Goal: Transaction & Acquisition: Purchase product/service

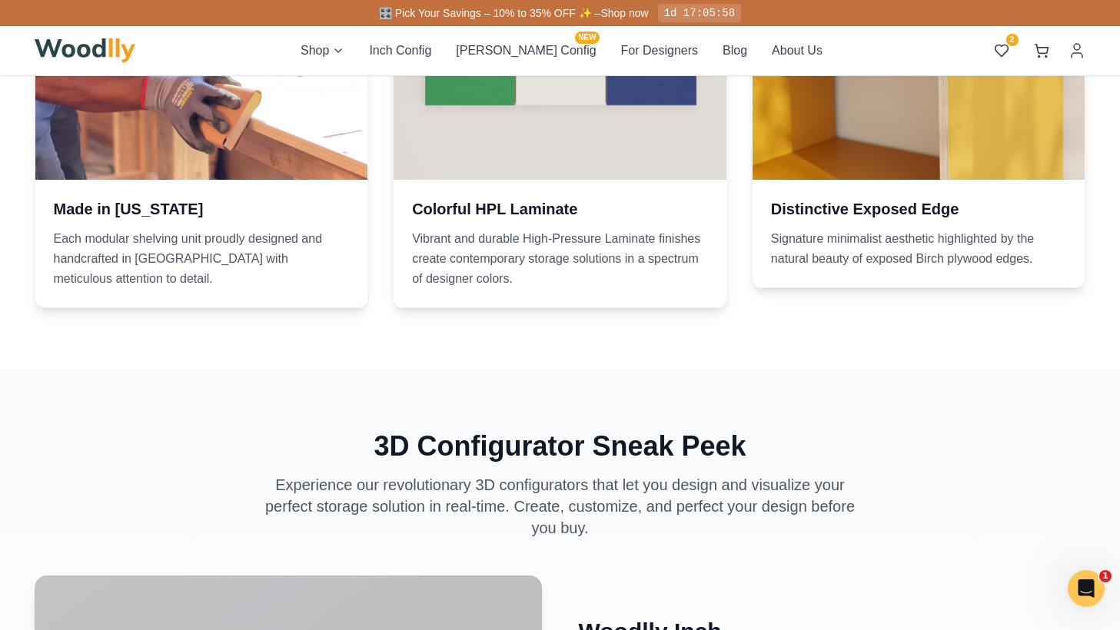
scroll to position [1268, 0]
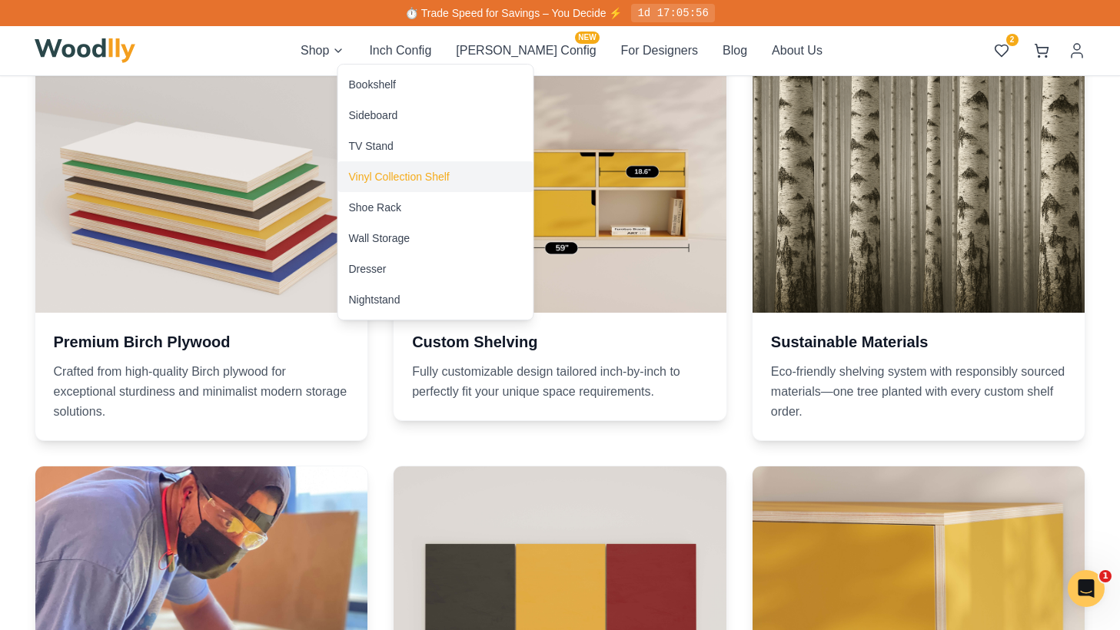
click at [401, 178] on div "Vinyl Collection Shelf" at bounding box center [399, 176] width 101 height 15
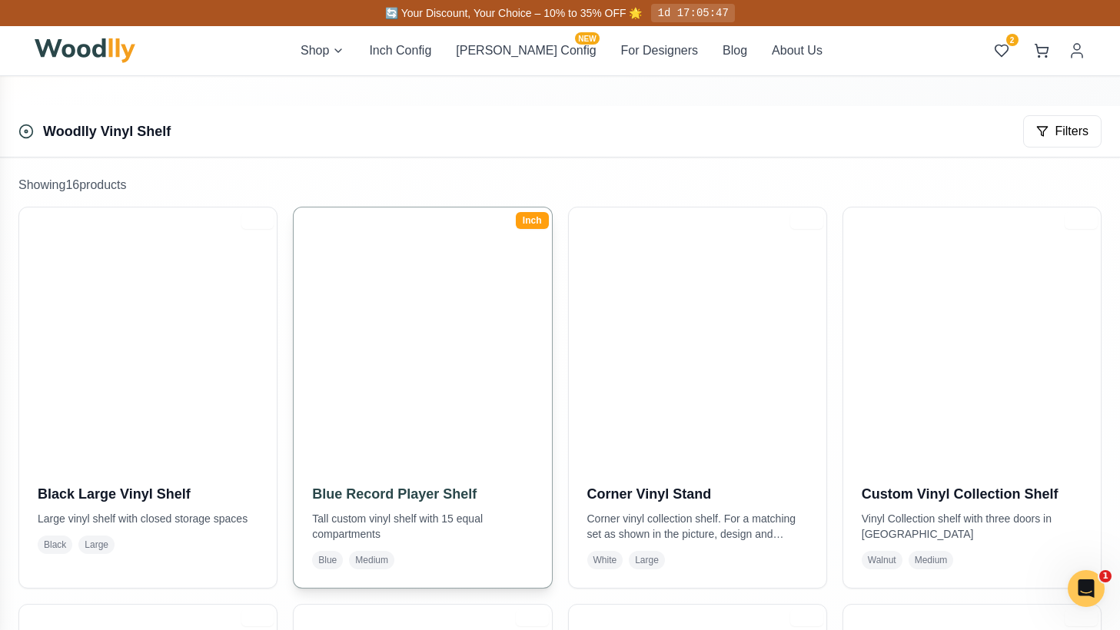
scroll to position [225, 0]
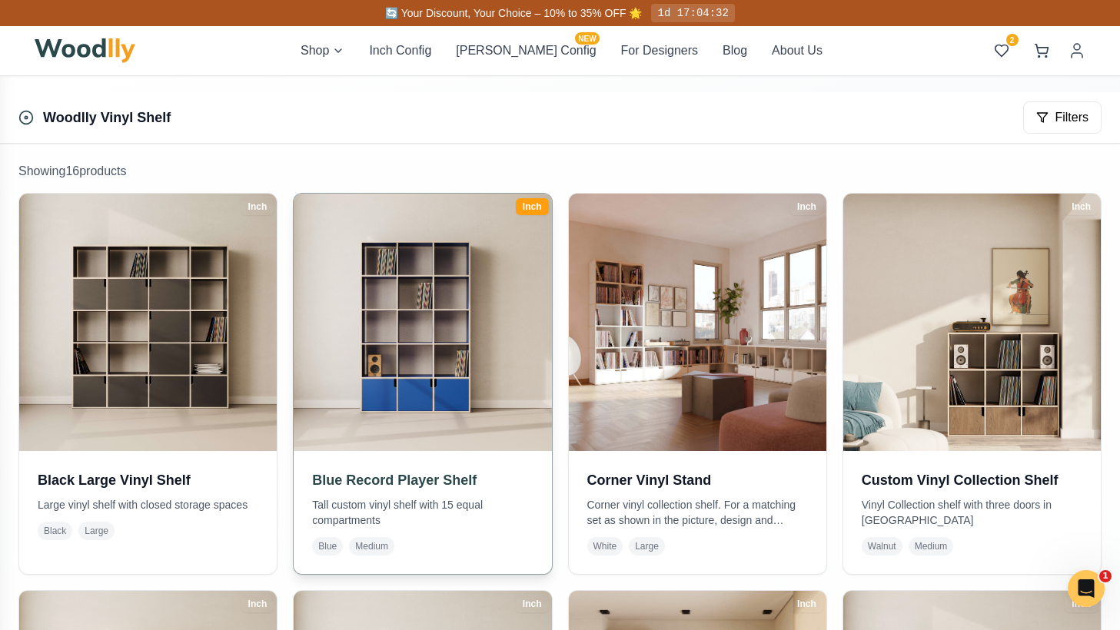
click at [414, 399] on img at bounding box center [422, 323] width 271 height 271
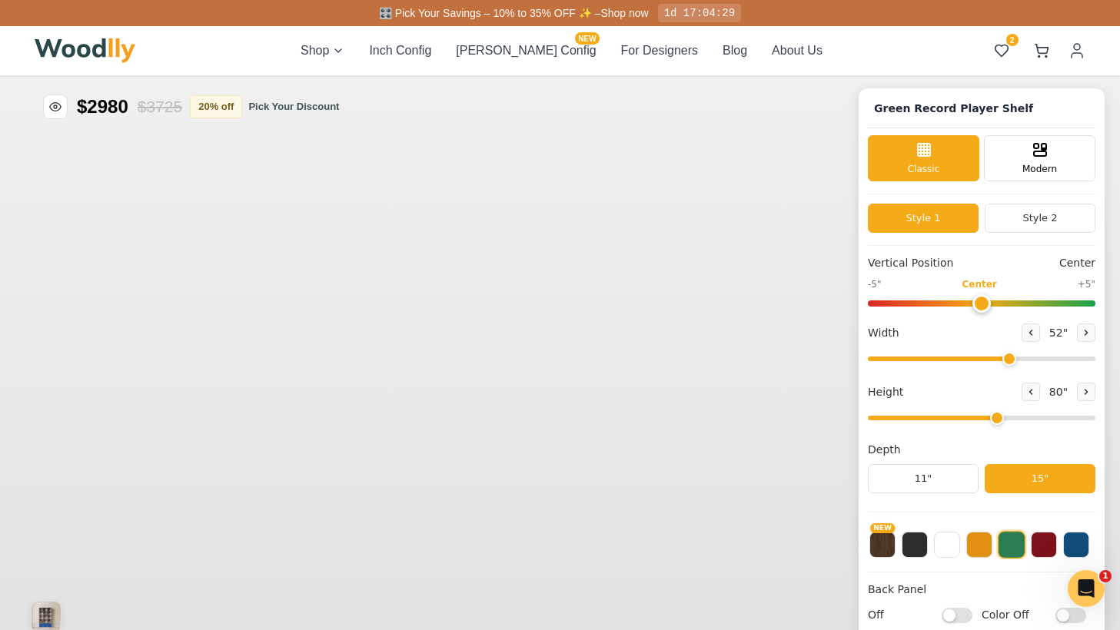
type input "52"
type input "5"
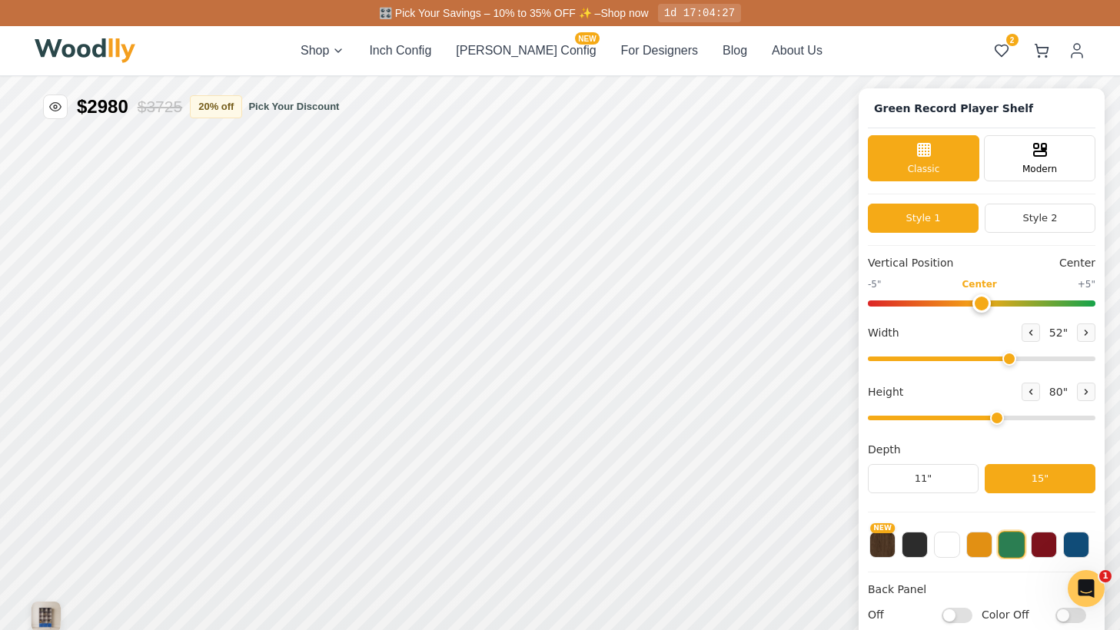
click at [57, 52] on img at bounding box center [85, 50] width 101 height 25
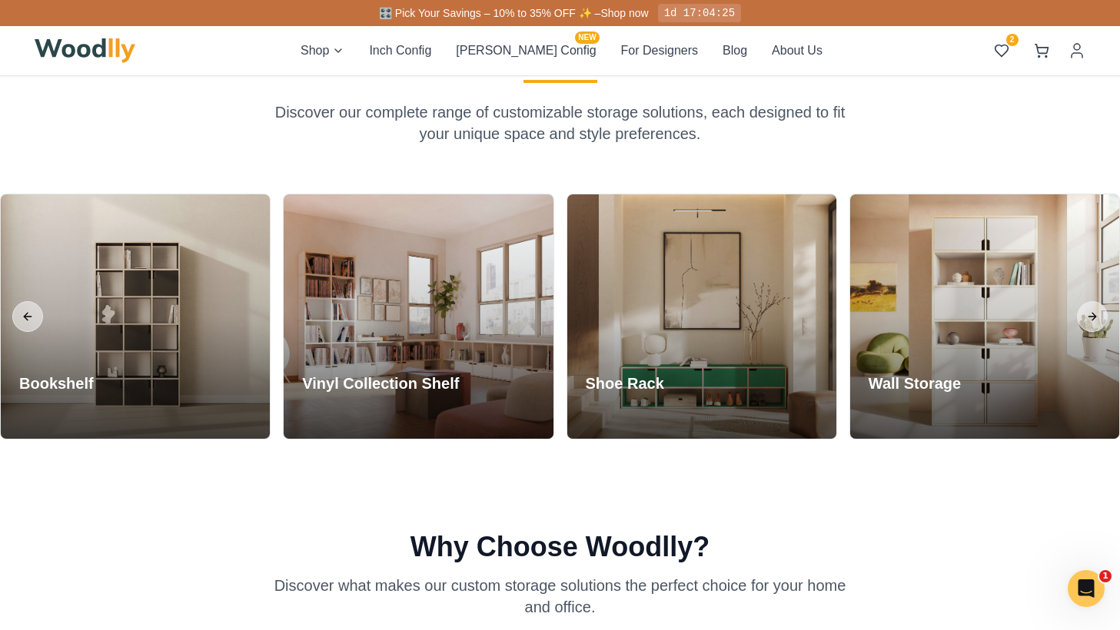
scroll to position [587, 0]
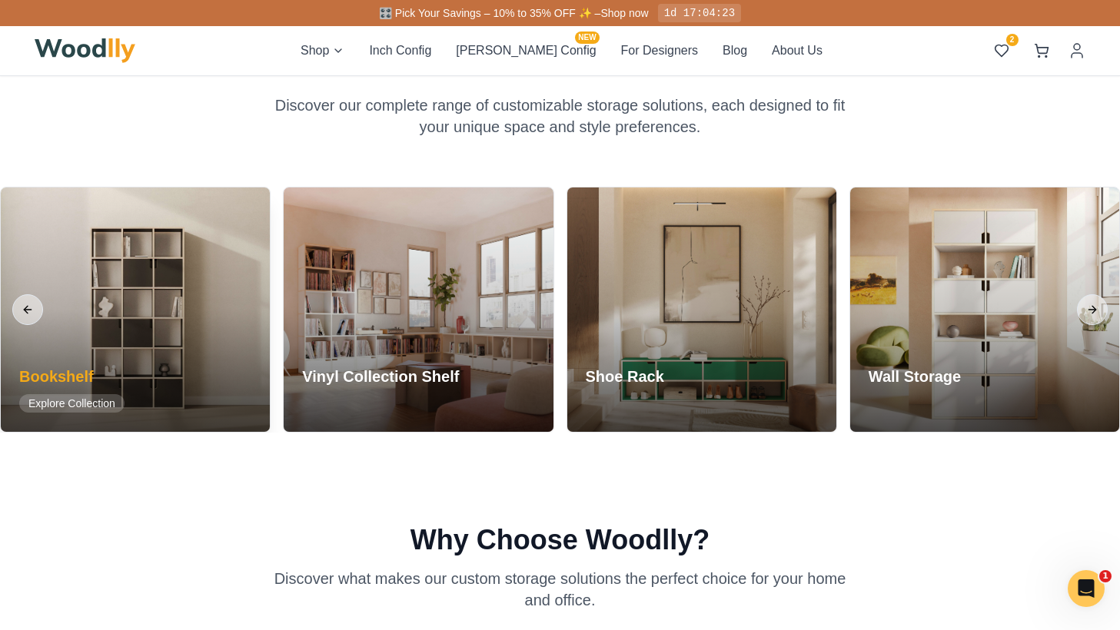
click at [192, 285] on div at bounding box center [135, 310] width 269 height 244
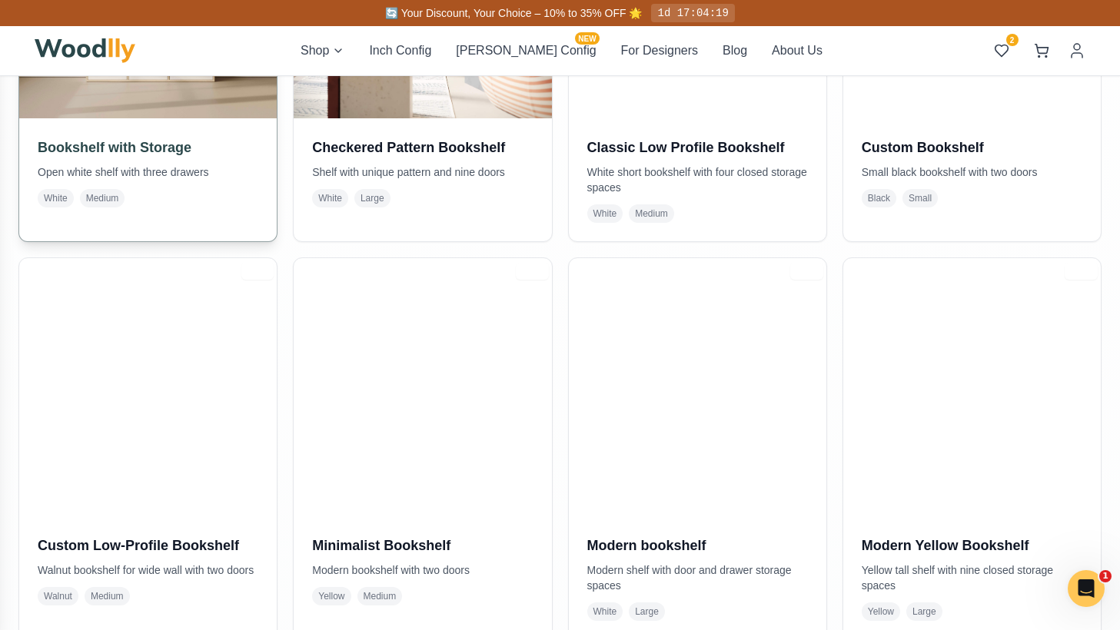
scroll to position [566, 0]
